Goal: Transaction & Acquisition: Purchase product/service

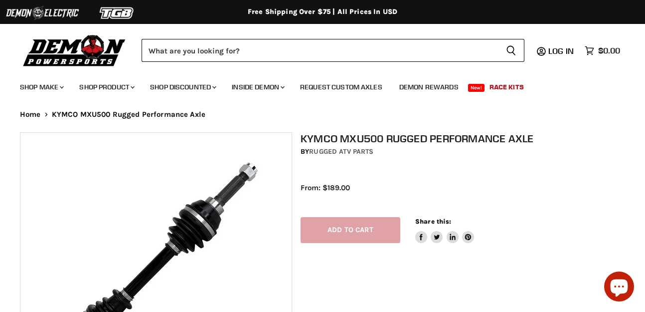
select select "******"
